Goal: Transaction & Acquisition: Purchase product/service

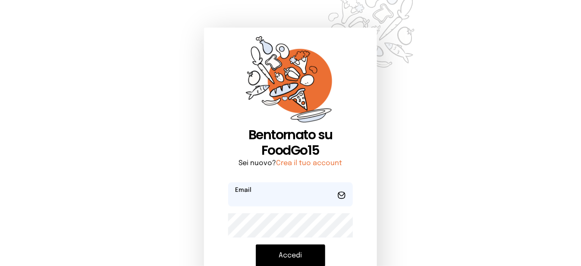
type input "**********"
click at [276, 255] on button "Accedi" at bounding box center [290, 256] width 69 height 22
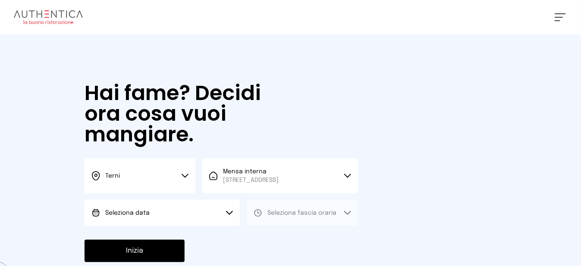
click at [171, 220] on button "Seleziona data" at bounding box center [162, 213] width 155 height 26
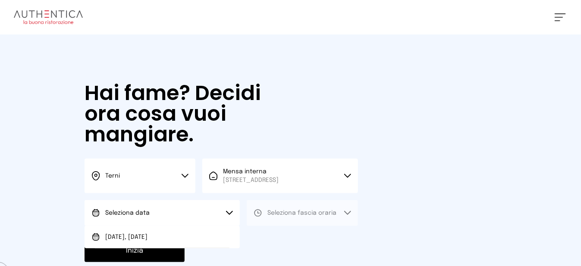
click at [157, 247] on li "[DATE], [DATE]" at bounding box center [162, 237] width 155 height 22
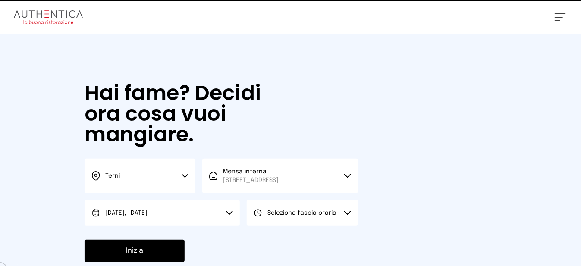
click at [289, 217] on span "Seleziona fascia oraria" at bounding box center [301, 213] width 69 height 9
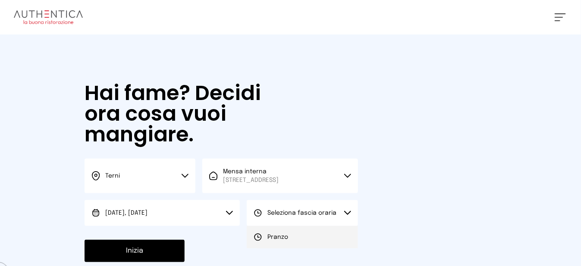
click at [292, 245] on li "Pranzo" at bounding box center [302, 237] width 111 height 22
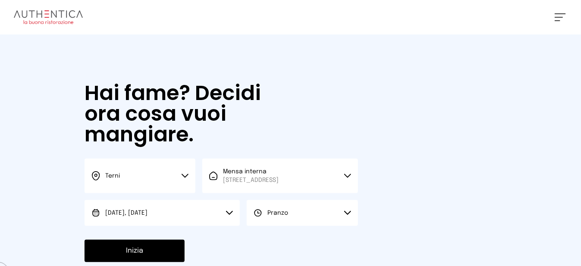
click at [176, 258] on button "Inizia" at bounding box center [135, 251] width 100 height 22
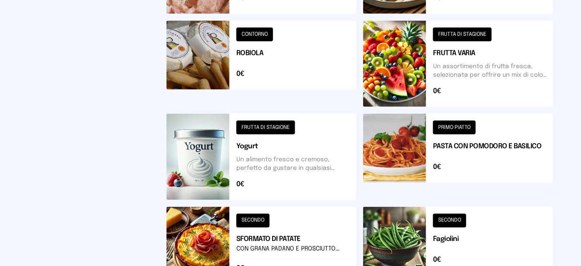
scroll to position [431, 0]
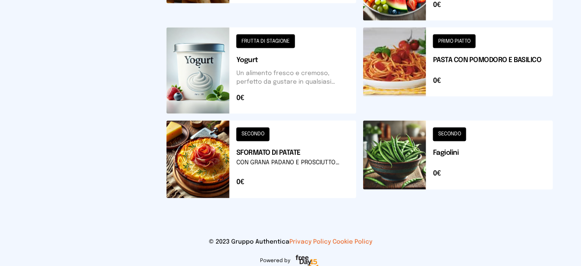
click at [217, 175] on button at bounding box center [261, 160] width 190 height 78
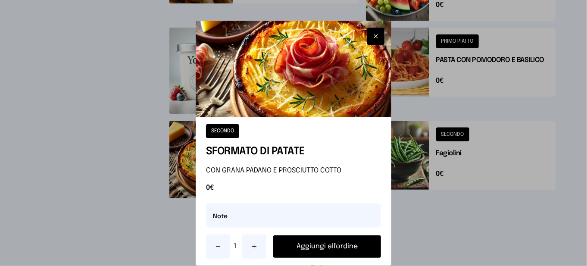
click at [254, 248] on icon at bounding box center [254, 247] width 0 height 4
click at [307, 246] on button "Aggiungi all'ordine" at bounding box center [327, 247] width 108 height 22
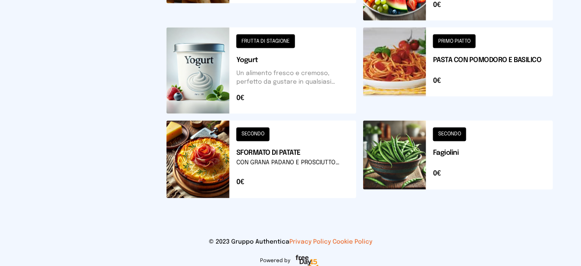
scroll to position [302, 0]
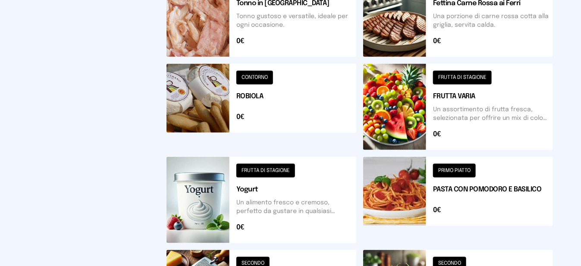
click at [408, 107] on button at bounding box center [458, 107] width 190 height 86
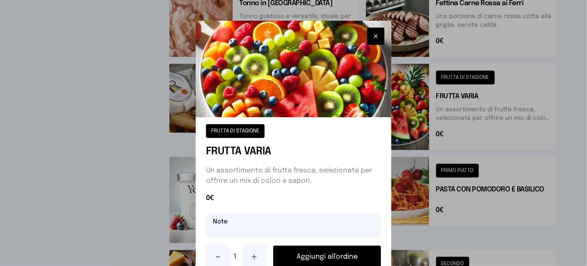
click at [309, 235] on input "text" at bounding box center [293, 226] width 175 height 24
type input "********"
click at [317, 253] on button "Aggiungi all'ordine" at bounding box center [327, 257] width 108 height 22
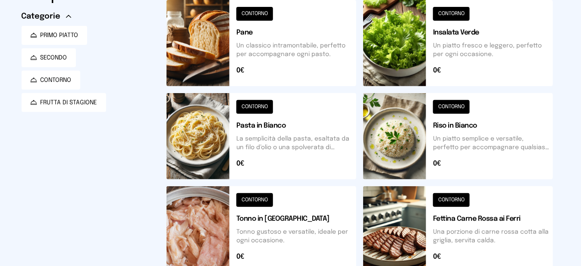
scroll to position [0, 0]
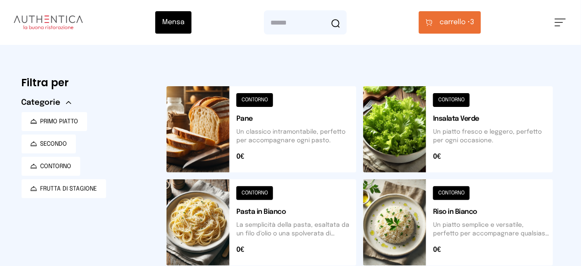
click at [455, 28] on button "carrello • 3" at bounding box center [450, 22] width 62 height 22
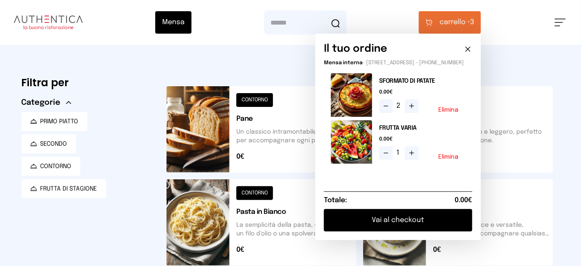
click at [391, 226] on button "Vai al checkout" at bounding box center [398, 220] width 148 height 22
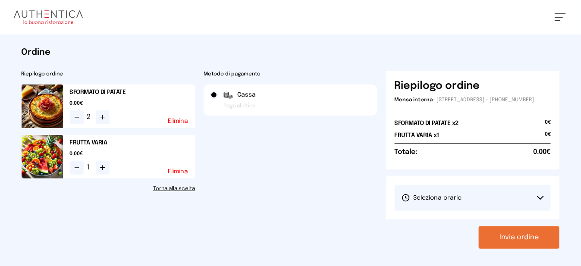
click at [450, 202] on span "Seleziona orario" at bounding box center [432, 198] width 60 height 9
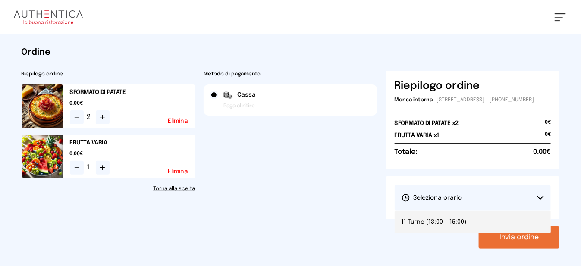
click at [466, 231] on li "1° Turno (13:00 - 15:00)" at bounding box center [473, 222] width 157 height 22
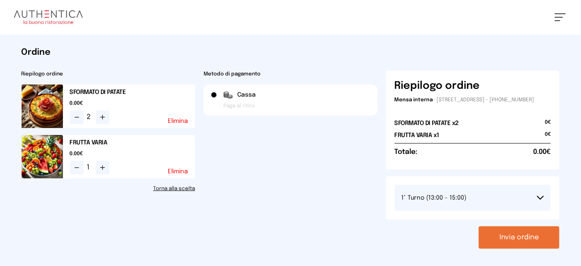
click at [507, 248] on button "Invia ordine" at bounding box center [519, 237] width 81 height 22
